Goal: Use online tool/utility: Utilize a website feature to perform a specific function

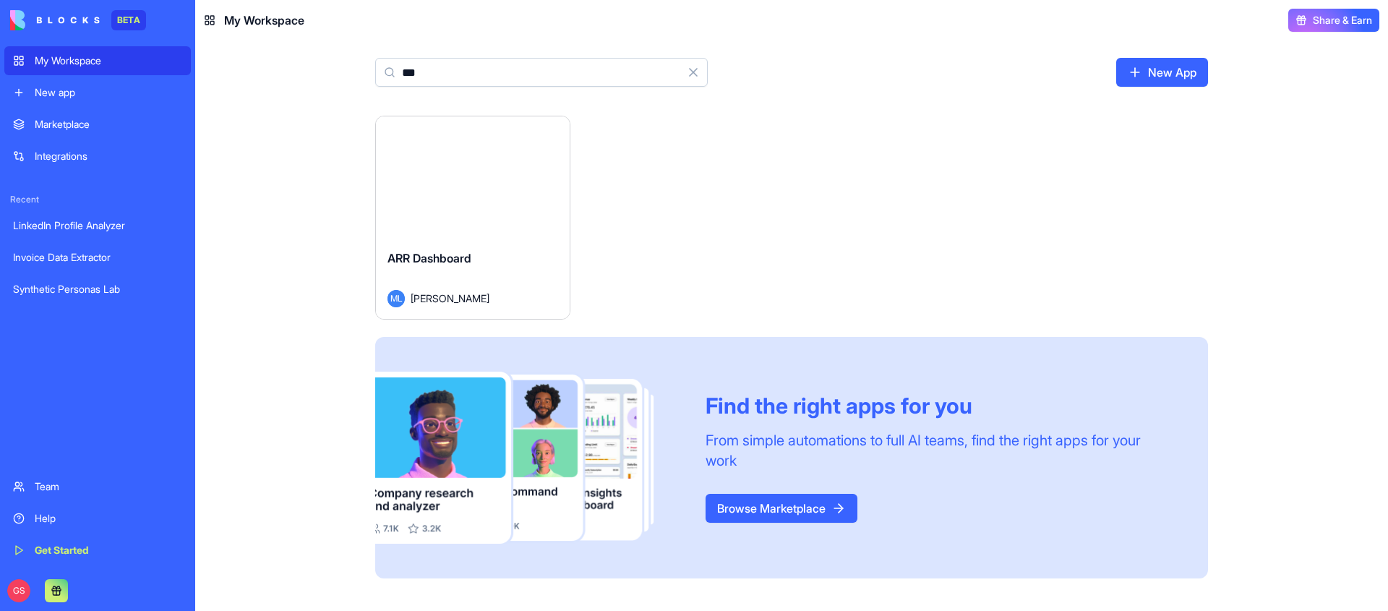
type input "***"
click at [459, 167] on button "Launch" at bounding box center [473, 177] width 108 height 29
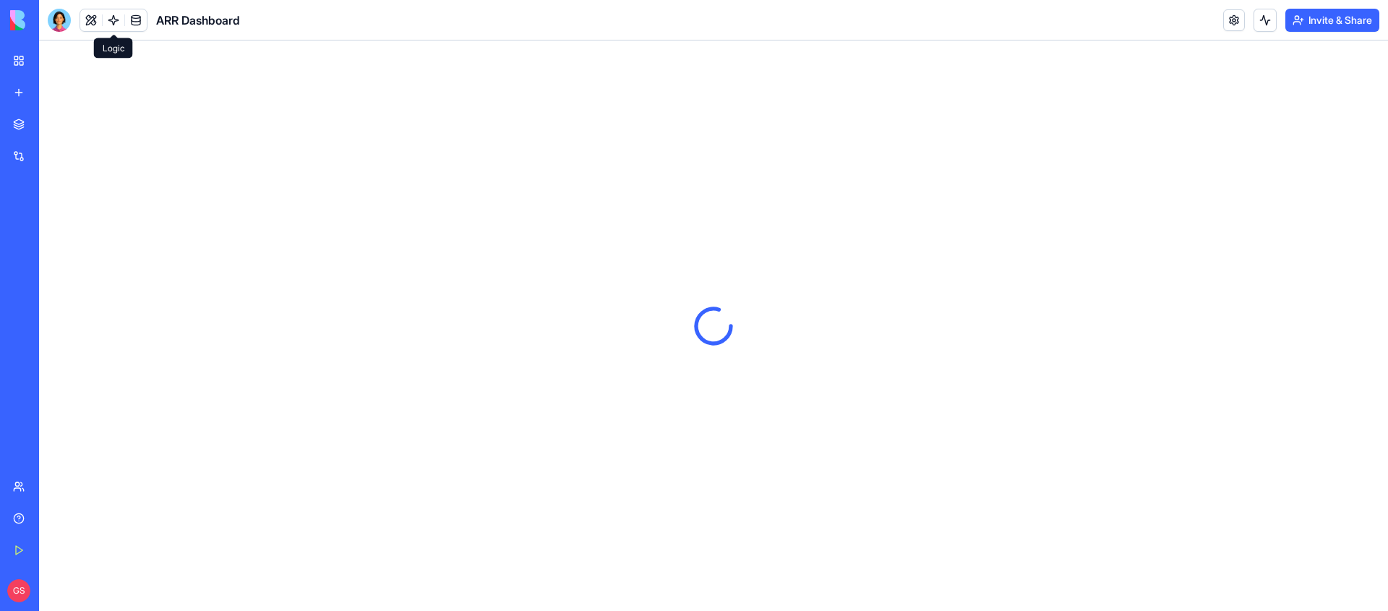
click at [112, 17] on link at bounding box center [114, 20] width 22 height 22
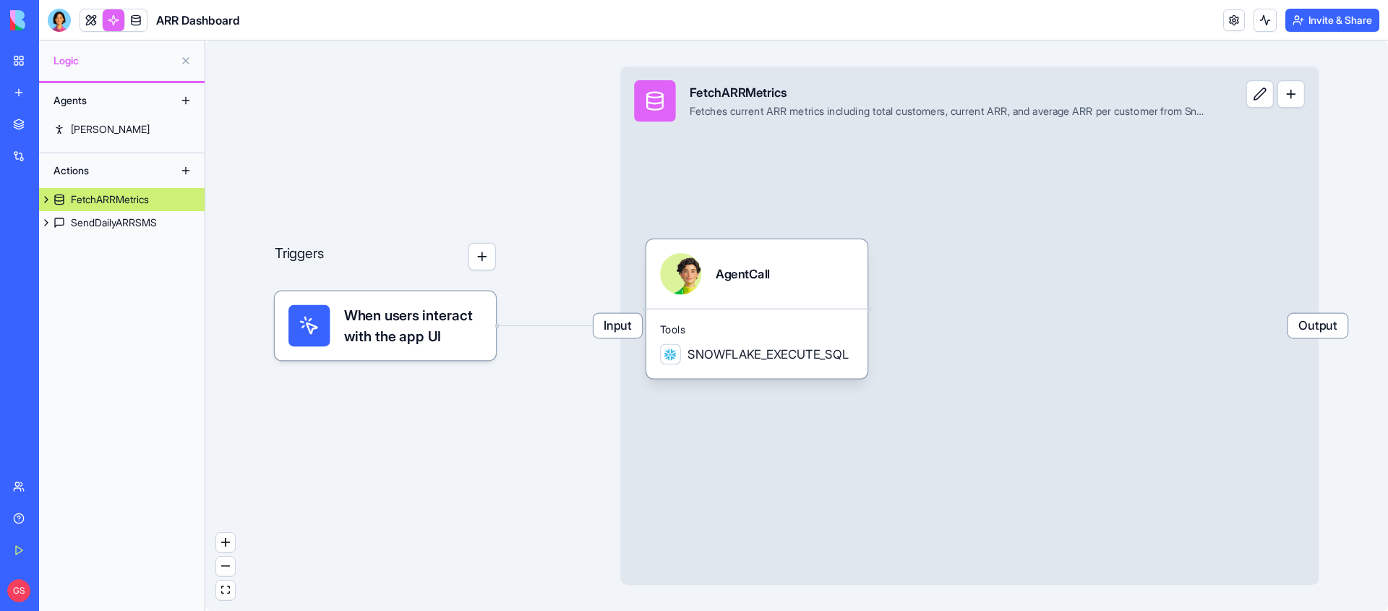
click at [912, 179] on div "Input FetchARRMetrics Fetches current ARR metrics including total customers, cu…" at bounding box center [969, 326] width 698 height 518
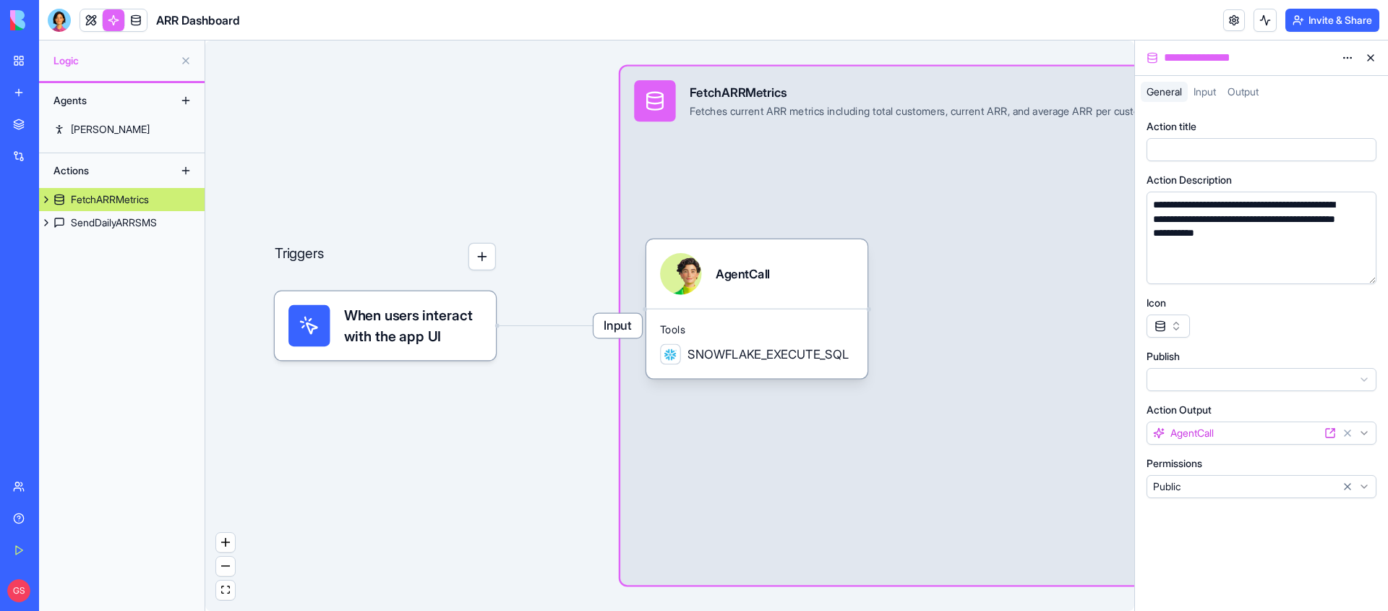
click at [1198, 91] on span "Input" at bounding box center [1205, 91] width 22 height 12
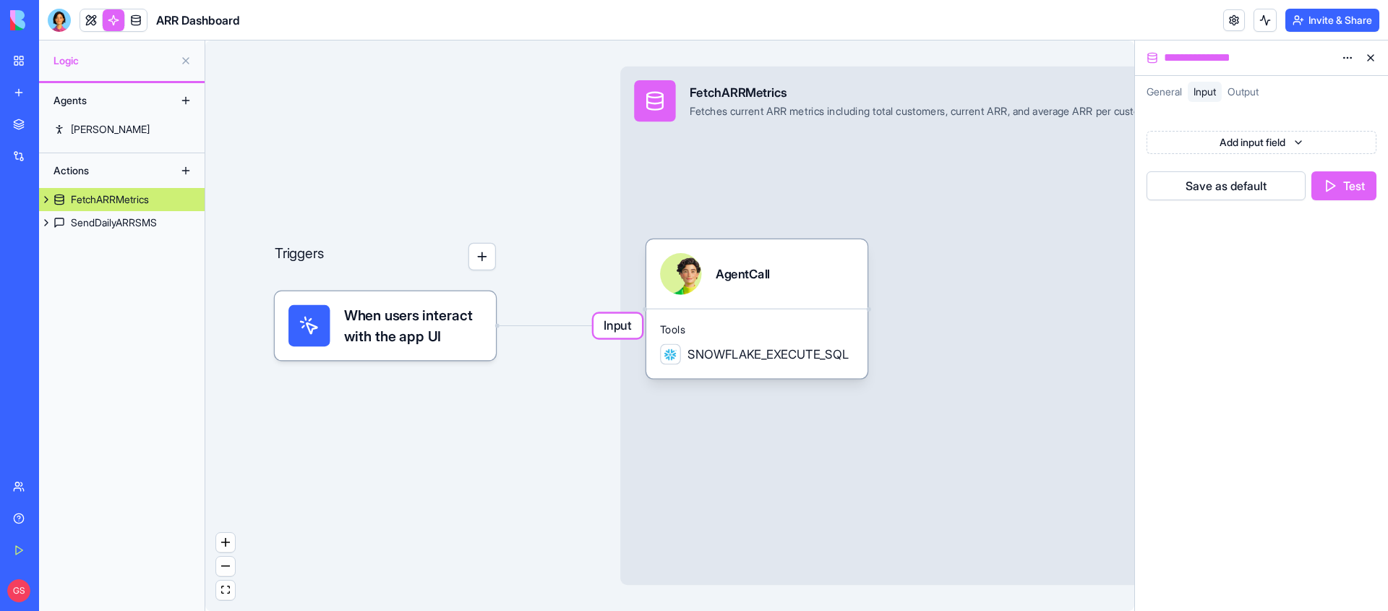
click at [1346, 194] on button "Test" at bounding box center [1343, 185] width 65 height 29
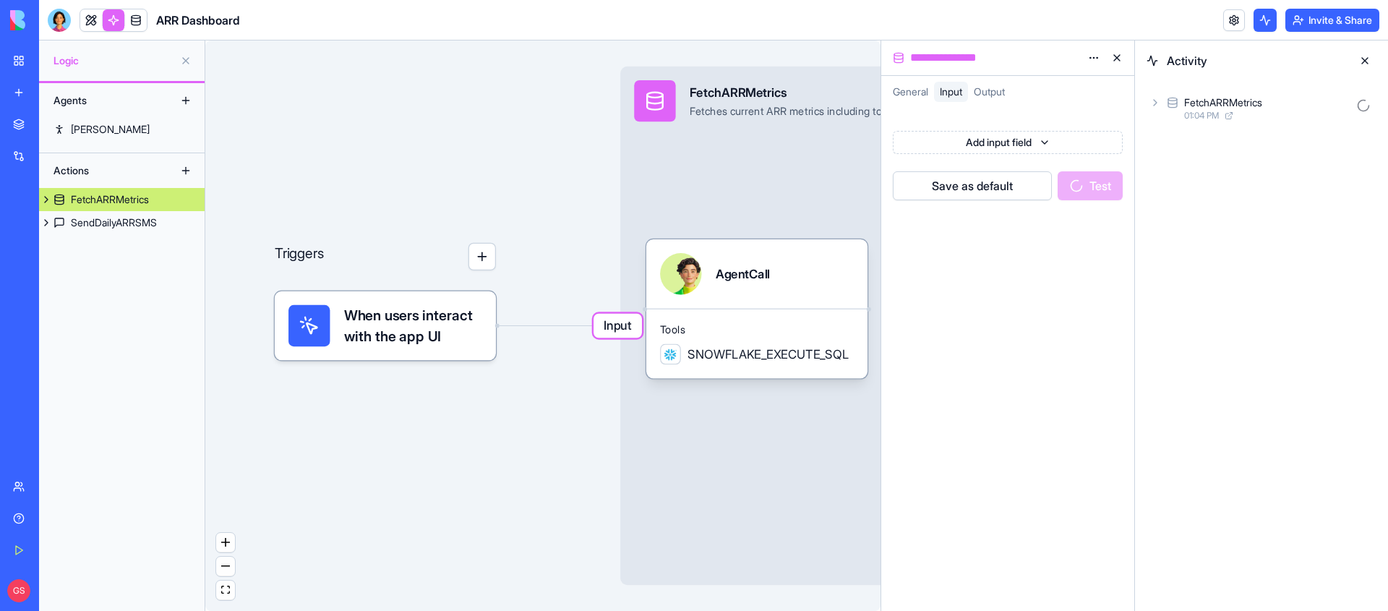
click at [1158, 103] on icon at bounding box center [1155, 103] width 12 height 12
click at [1185, 168] on div "AgentCall 01:04 PM" at bounding box center [1273, 172] width 206 height 32
click at [1201, 232] on icon at bounding box center [1203, 230] width 12 height 12
click at [1217, 265] on icon at bounding box center [1217, 268] width 3 height 6
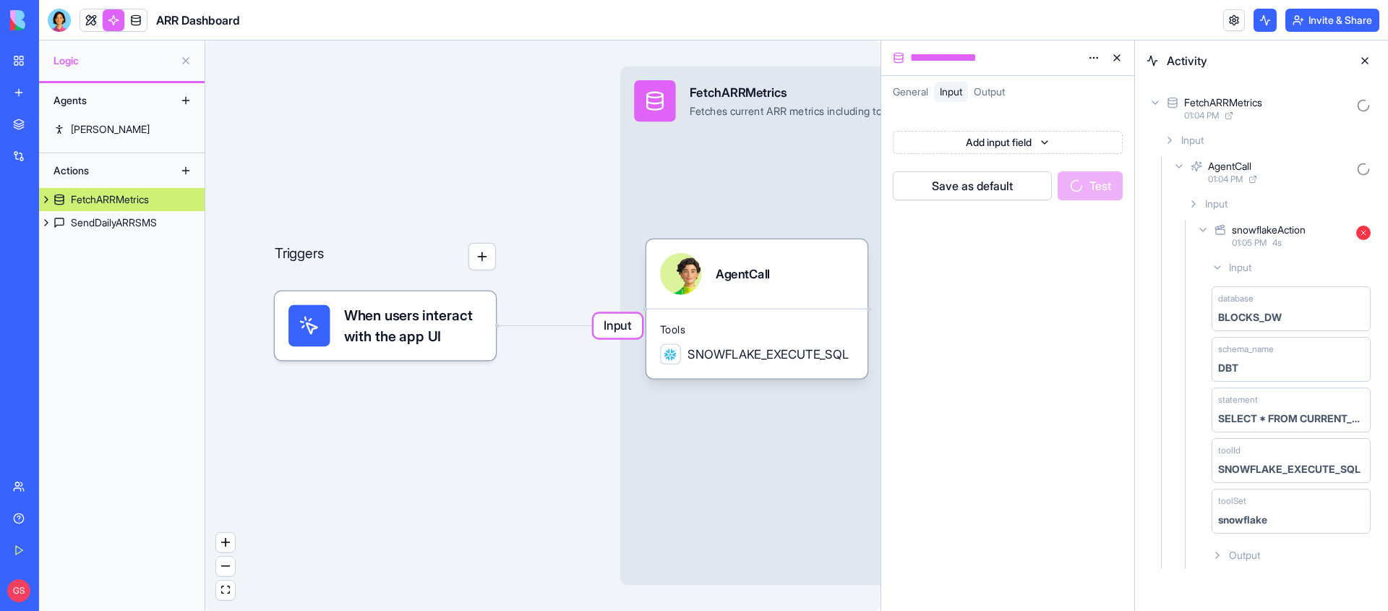
click at [1216, 264] on icon at bounding box center [1218, 268] width 12 height 12
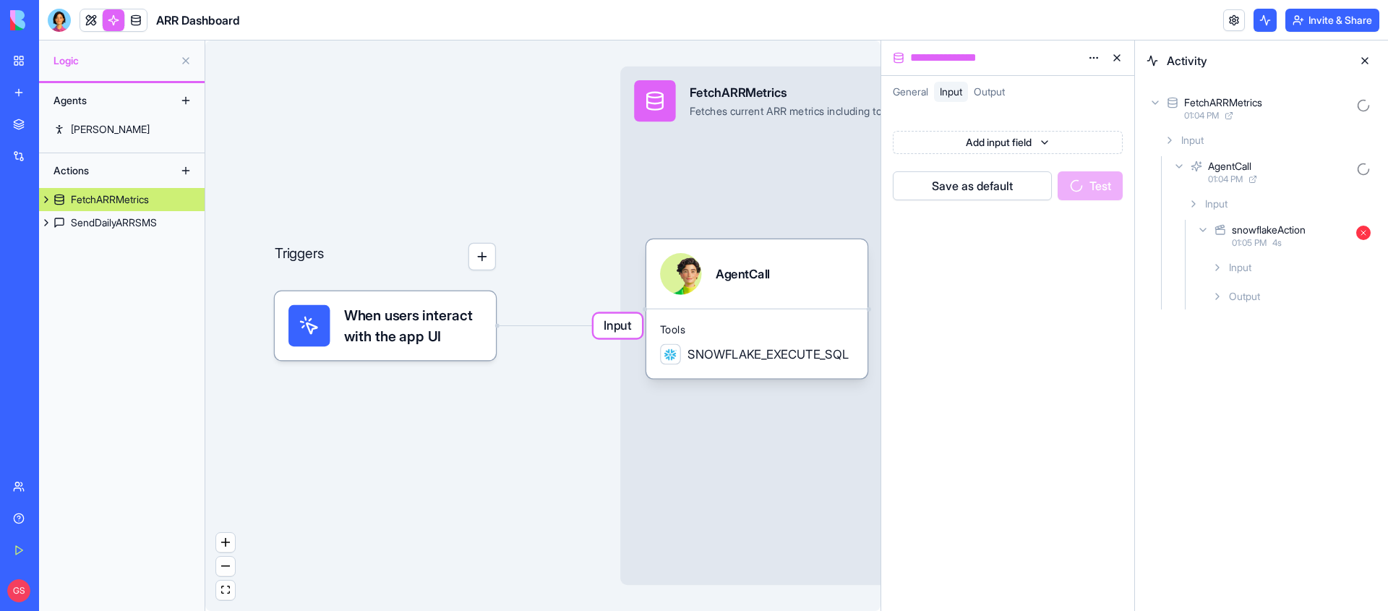
click at [1220, 293] on icon at bounding box center [1218, 297] width 12 height 12
click at [1203, 378] on icon at bounding box center [1203, 376] width 12 height 12
click at [1220, 442] on icon at bounding box center [1218, 443] width 12 height 12
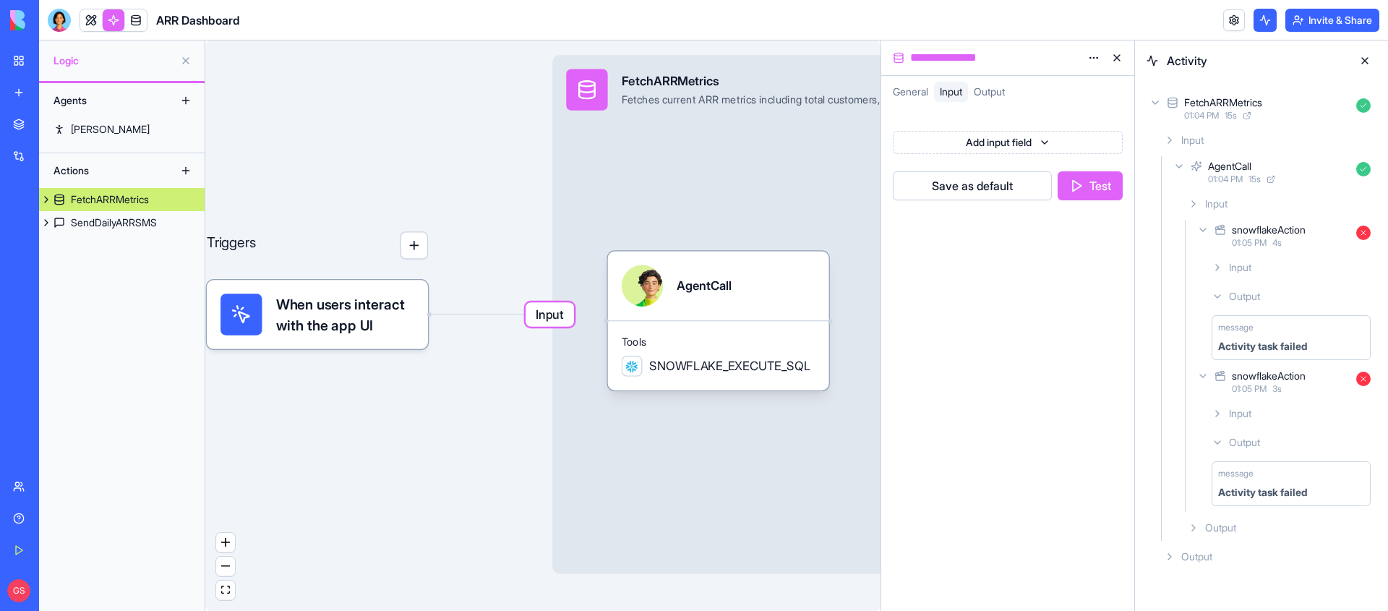
drag, startPoint x: 637, startPoint y: 294, endPoint x: 564, endPoint y: 317, distance: 76.8
click at [564, 317] on div "Triggers When users interact with the app UI Input FetchARRMetrics Fetches curr…" at bounding box center [956, 396] width 808 height 682
drag, startPoint x: 707, startPoint y: 310, endPoint x: 560, endPoint y: 307, distance: 147.5
click at [560, 307] on div "Triggers When users interact with the app UI Input FetchARRMetrics Fetches curr…" at bounding box center [956, 396] width 808 height 682
